Goal: Information Seeking & Learning: Learn about a topic

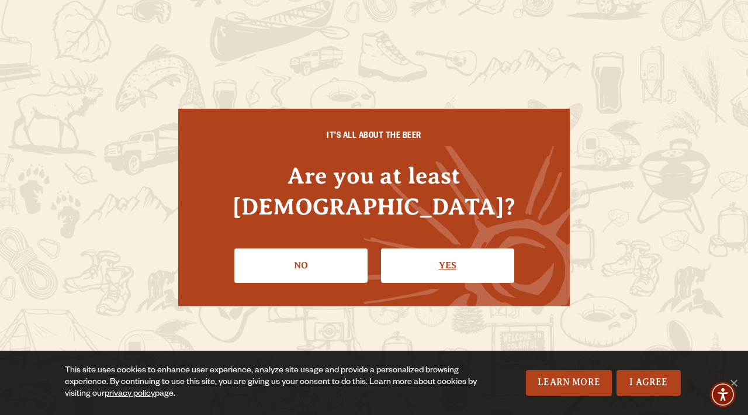
click at [442, 248] on link "Yes" at bounding box center [447, 265] width 133 height 34
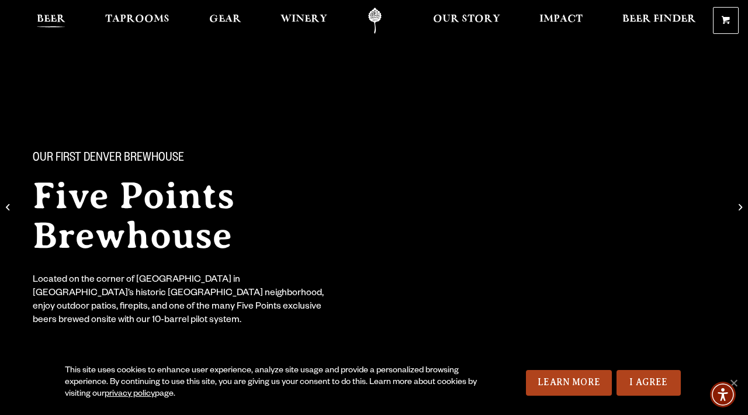
click at [54, 20] on span "Beer" at bounding box center [51, 19] width 29 height 9
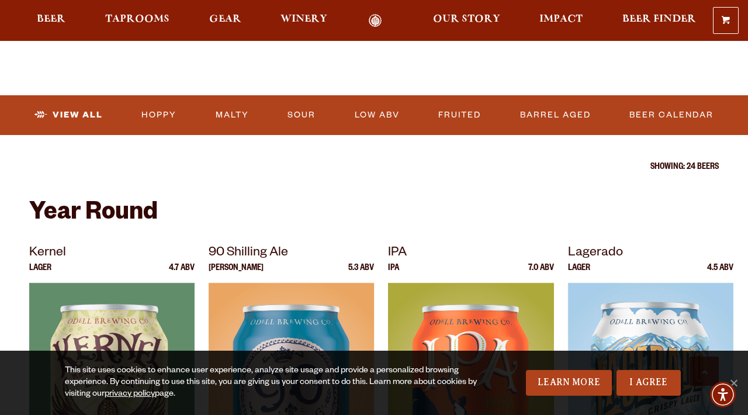
scroll to position [312, 0]
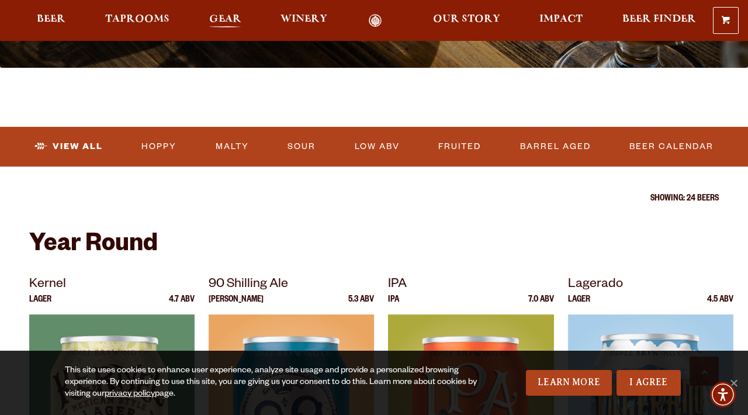
click at [231, 22] on span "Gear" at bounding box center [225, 19] width 32 height 9
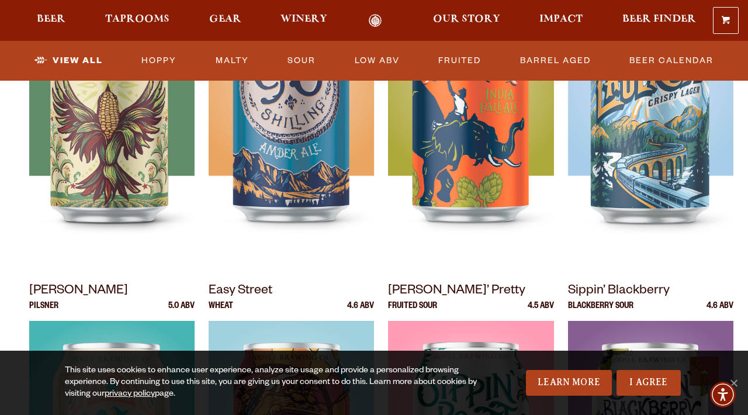
scroll to position [666, 0]
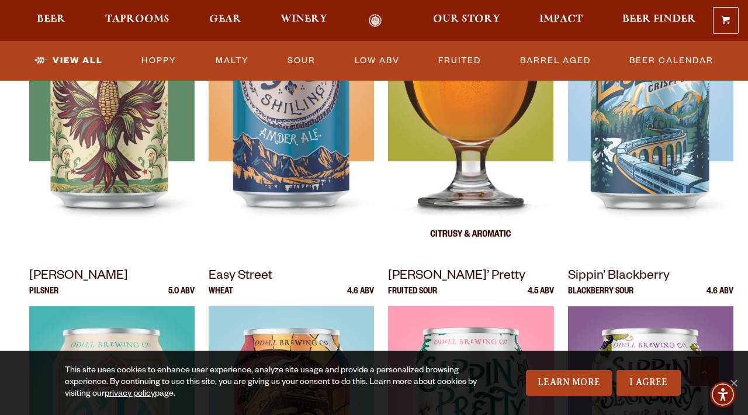
click at [494, 176] on img at bounding box center [470, 106] width 165 height 292
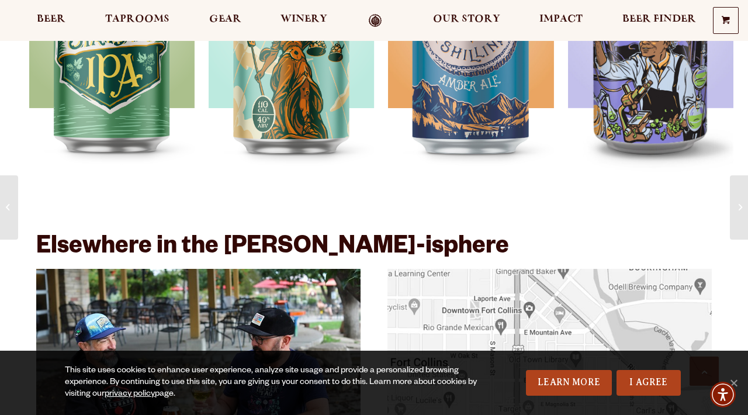
scroll to position [1780, 0]
